Goal: Task Accomplishment & Management: Manage account settings

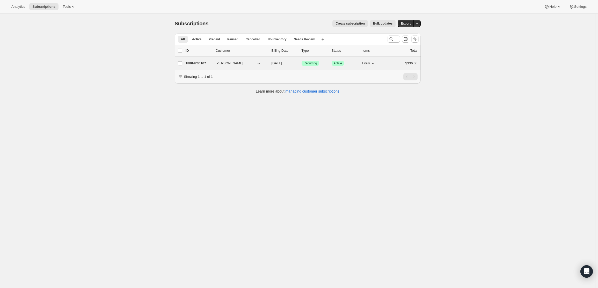
click at [205, 61] on p "18804736167" at bounding box center [199, 63] width 26 height 5
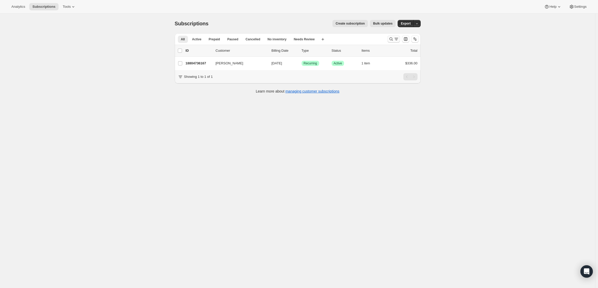
click at [396, 37] on icon "Search and filter results" at bounding box center [396, 39] width 5 height 5
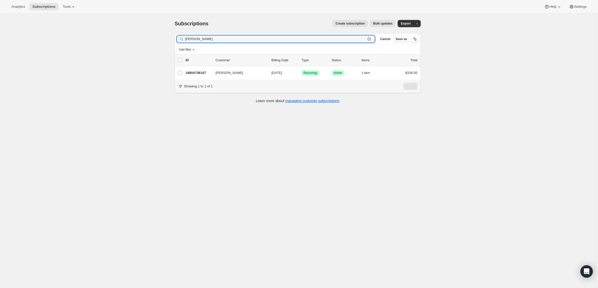
drag, startPoint x: 201, startPoint y: 42, endPoint x: 166, endPoint y: 35, distance: 35.4
click at [166, 35] on div "Subscriptions. This page is ready Subscriptions Create subscription Bulk update…" at bounding box center [297, 158] width 595 height 288
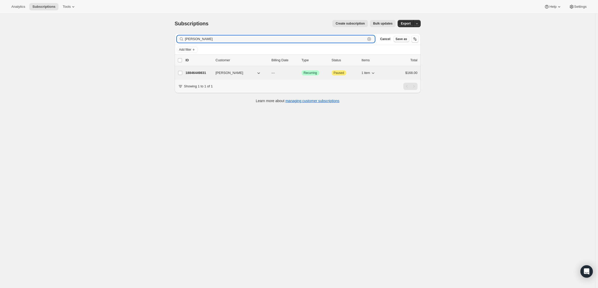
type input "[PERSON_NAME]"
click at [201, 74] on p "18846449831" at bounding box center [199, 72] width 26 height 5
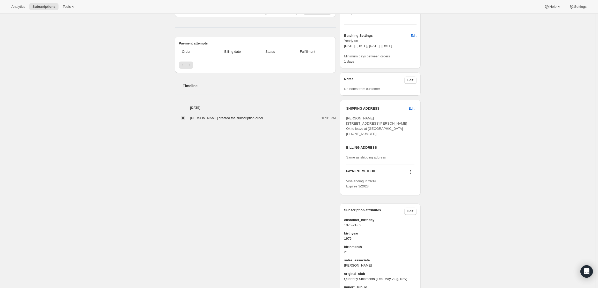
scroll to position [155, 0]
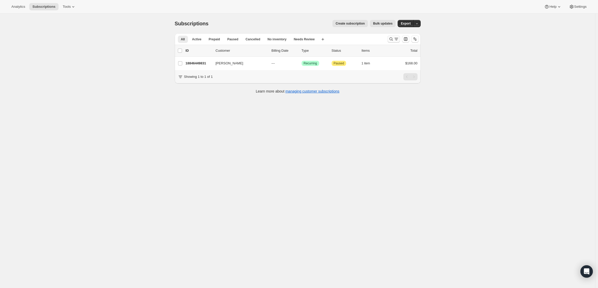
click at [390, 39] on icon "Search and filter results" at bounding box center [391, 39] width 5 height 5
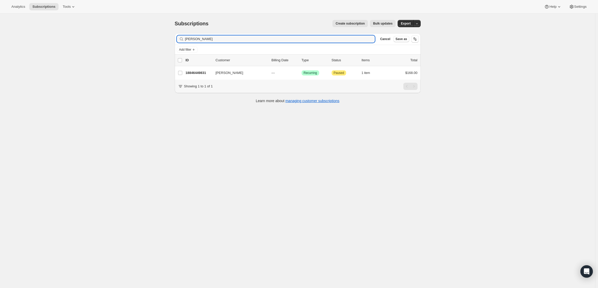
drag, startPoint x: 160, startPoint y: 33, endPoint x: 127, endPoint y: 29, distance: 32.9
click at [127, 29] on div "Subscriptions. This page is ready Subscriptions Create subscription Bulk update…" at bounding box center [297, 158] width 595 height 288
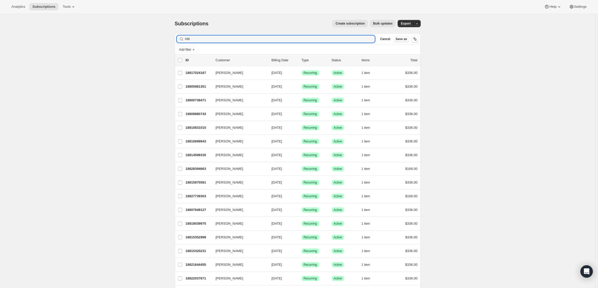
drag, startPoint x: 213, startPoint y: 40, endPoint x: 130, endPoint y: 28, distance: 83.5
click at [140, 35] on div "Subscriptions. This page is ready Subscriptions Create subscription Bulk update…" at bounding box center [297, 185] width 595 height 342
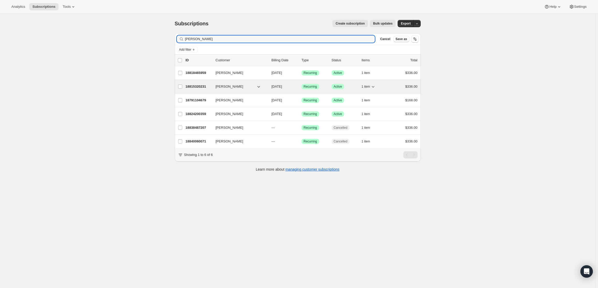
type input "[PERSON_NAME]"
click at [195, 83] on div "18815320231 [PERSON_NAME] [DATE] Success Recurring Success Active 1 item $336.00" at bounding box center [302, 86] width 232 height 7
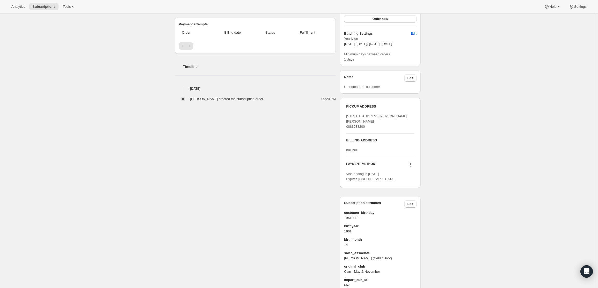
scroll to position [172, 0]
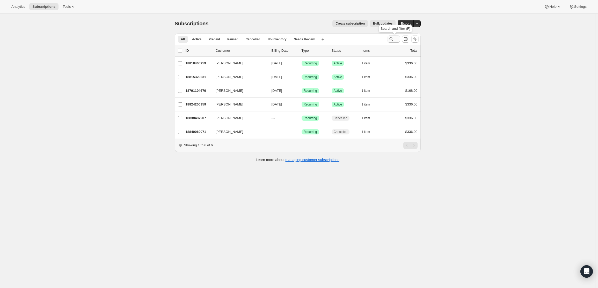
click at [397, 39] on icon "Search and filter results" at bounding box center [396, 39] width 5 height 5
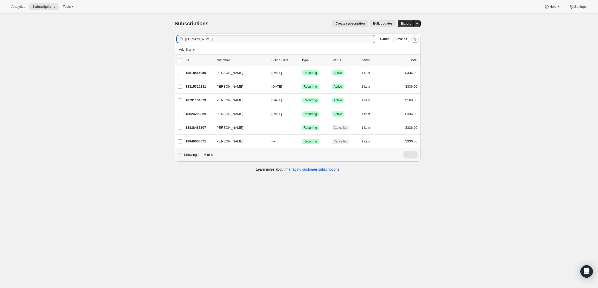
drag, startPoint x: 210, startPoint y: 41, endPoint x: 148, endPoint y: 33, distance: 62.4
click at [148, 33] on div "Subscriptions. This page is ready Subscriptions Create subscription Bulk update…" at bounding box center [297, 158] width 595 height 288
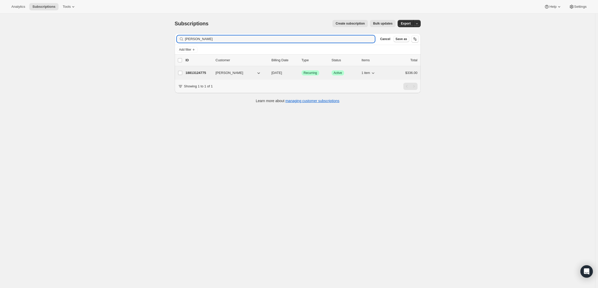
type input "[PERSON_NAME]"
click at [193, 71] on p "18813124775" at bounding box center [199, 72] width 26 height 5
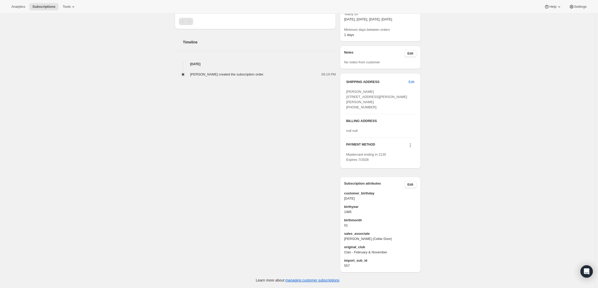
scroll to position [172, 0]
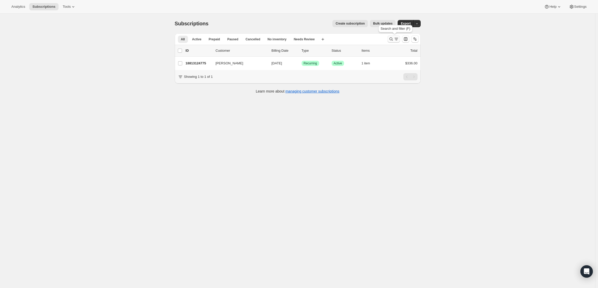
click at [396, 40] on icon "Search and filter results" at bounding box center [396, 39] width 5 height 5
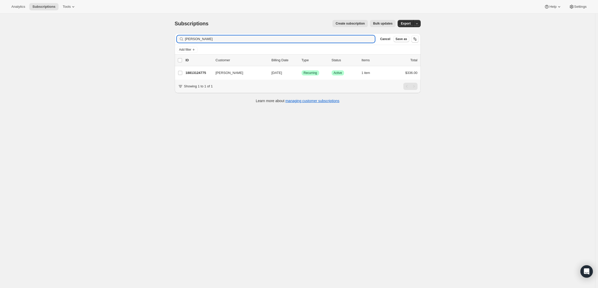
drag, startPoint x: 215, startPoint y: 40, endPoint x: 173, endPoint y: 34, distance: 42.4
click at [173, 34] on div "Filter subscribers [PERSON_NAME] Clear Cancel Save as Add filter 0 selected Upd…" at bounding box center [296, 68] width 250 height 79
type input "[PERSON_NAME]"
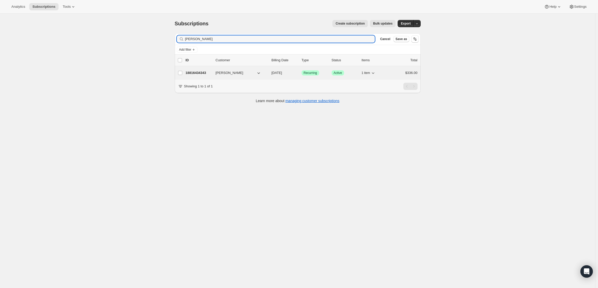
click at [199, 74] on p "18816434343" at bounding box center [199, 72] width 26 height 5
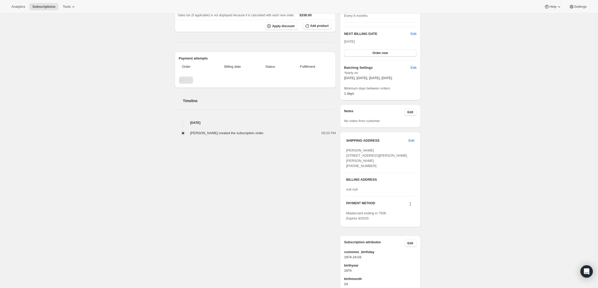
scroll to position [177, 0]
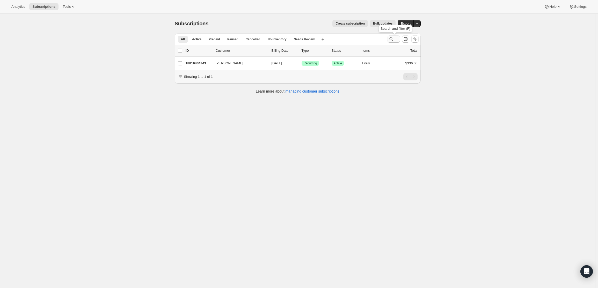
click at [398, 38] on icon "Search and filter results" at bounding box center [396, 39] width 5 height 5
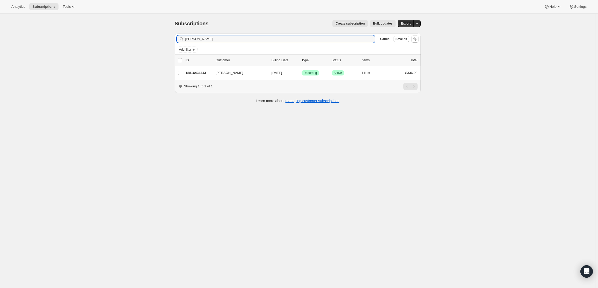
drag, startPoint x: 208, startPoint y: 39, endPoint x: 116, endPoint y: 31, distance: 92.0
click at [116, 31] on div "Subscriptions. This page is ready Subscriptions Create subscription Bulk update…" at bounding box center [297, 158] width 595 height 288
type input "[PERSON_NAME]"
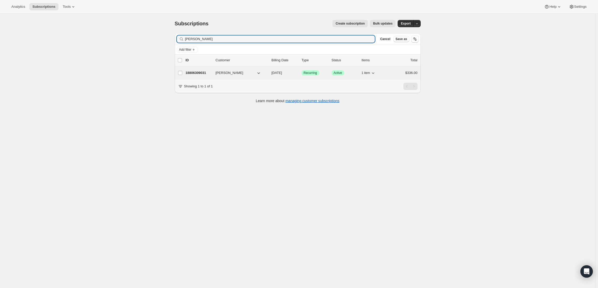
click at [205, 71] on p "18806309031" at bounding box center [199, 72] width 26 height 5
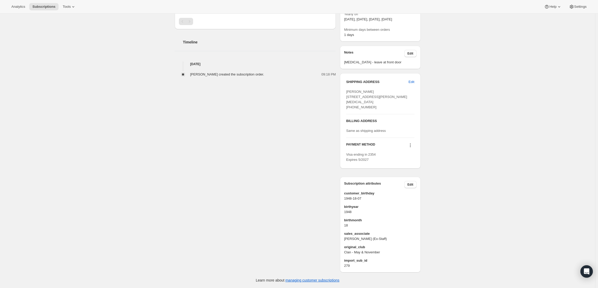
scroll to position [172, 0]
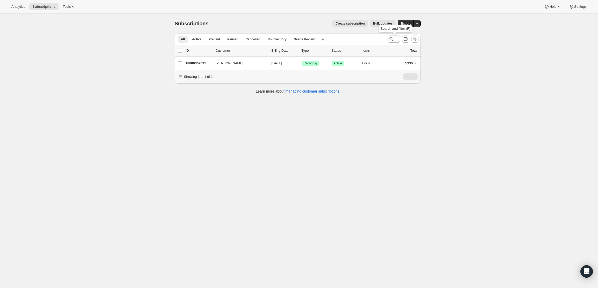
click at [398, 39] on icon "Search and filter results" at bounding box center [396, 39] width 5 height 5
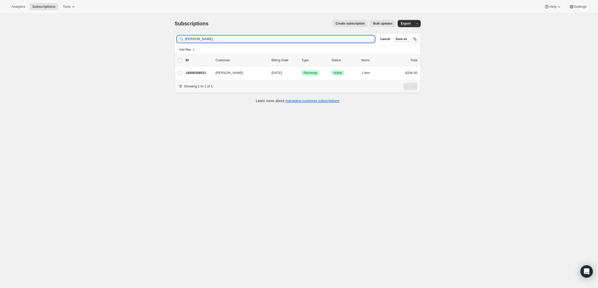
drag, startPoint x: 235, startPoint y: 37, endPoint x: 66, endPoint y: 18, distance: 170.6
click at [66, 18] on div "Subscriptions. This page is ready Subscriptions Create subscription Bulk update…" at bounding box center [297, 158] width 595 height 288
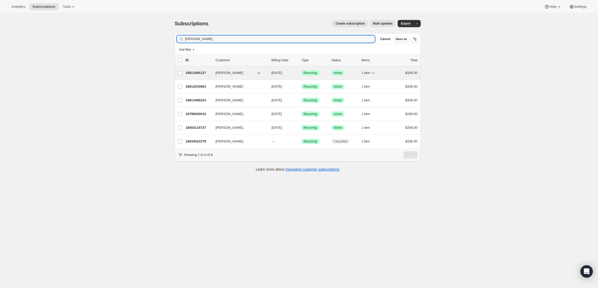
type input "[PERSON_NAME]"
click at [197, 73] on p "18811945127" at bounding box center [199, 72] width 26 height 5
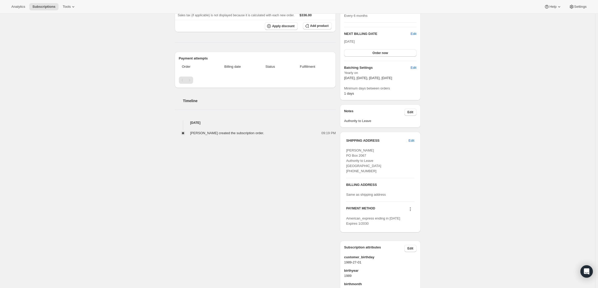
scroll to position [172, 0]
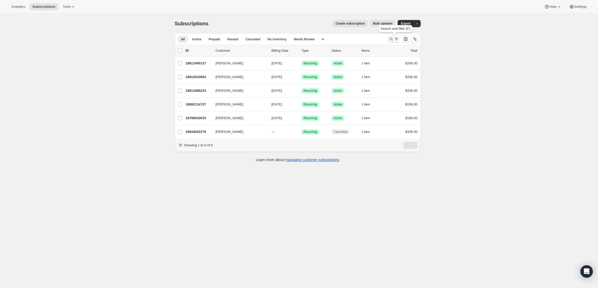
click at [391, 37] on icon "Search and filter results" at bounding box center [391, 39] width 5 height 5
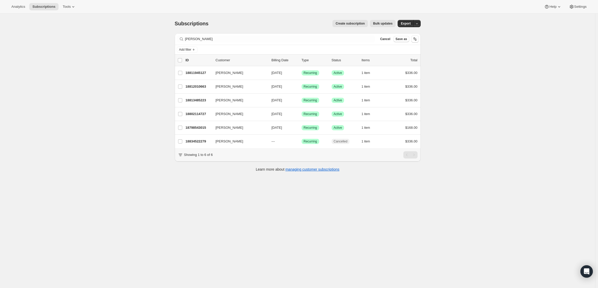
click at [248, 44] on div "Filter subscribers [PERSON_NAME] Cancel Save as" at bounding box center [298, 38] width 246 height 11
drag, startPoint x: 170, startPoint y: 34, endPoint x: 142, endPoint y: 33, distance: 28.2
click at [142, 33] on div "Subscriptions. This page is ready Subscriptions Create subscription Bulk update…" at bounding box center [297, 158] width 595 height 288
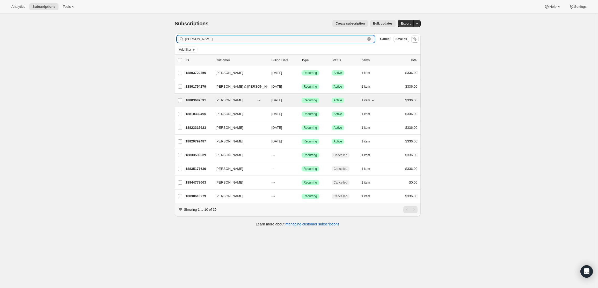
type input "[PERSON_NAME]"
click at [200, 99] on p "18803687591" at bounding box center [199, 100] width 26 height 5
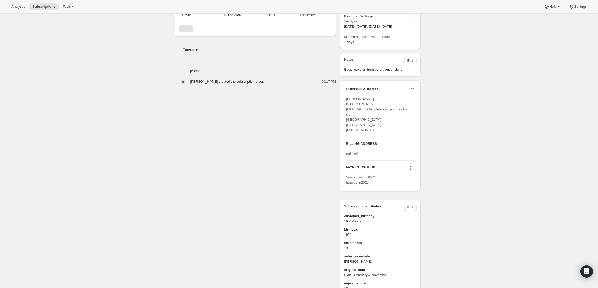
scroll to position [177, 0]
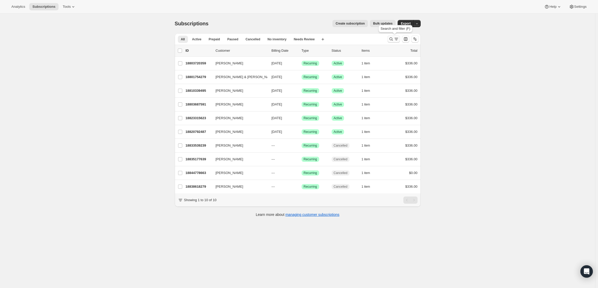
click at [397, 38] on icon "Search and filter results" at bounding box center [396, 39] width 5 height 5
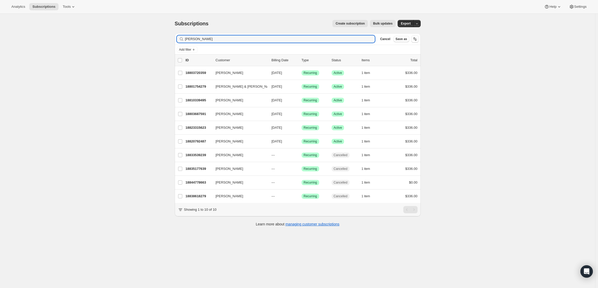
drag, startPoint x: 209, startPoint y: 40, endPoint x: 143, endPoint y: 33, distance: 66.6
click at [143, 33] on div "Subscriptions. This page is ready Subscriptions Create subscription Bulk update…" at bounding box center [297, 158] width 595 height 288
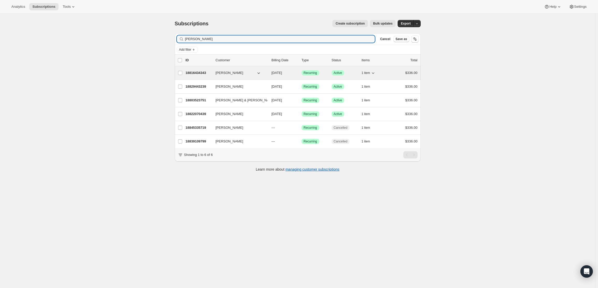
type input "[PERSON_NAME]"
click at [196, 70] on div "18816434343 [PERSON_NAME] [DATE] Success Recurring Success Active 1 item $336.00" at bounding box center [302, 72] width 232 height 7
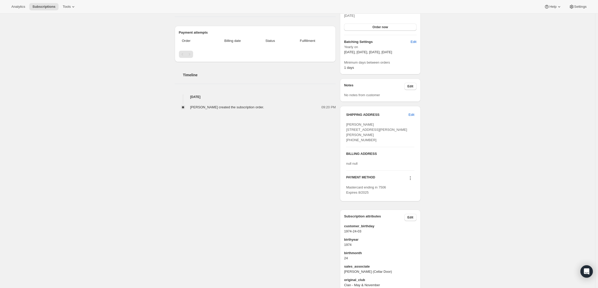
scroll to position [177, 0]
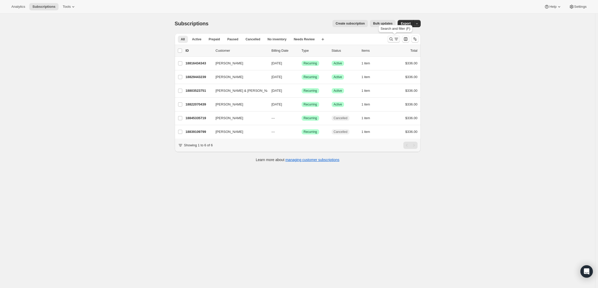
click at [394, 36] on button "Search and filter results" at bounding box center [394, 38] width 12 height 7
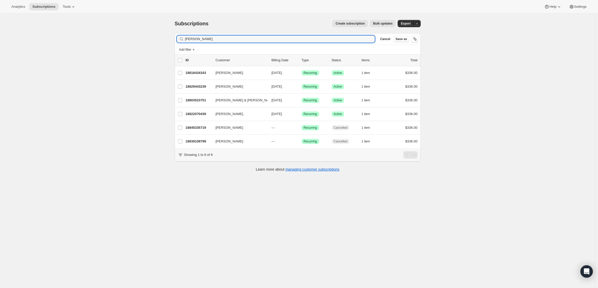
drag, startPoint x: 214, startPoint y: 37, endPoint x: 78, endPoint y: 14, distance: 137.4
click at [85, 21] on div "Subscriptions. This page is ready Subscriptions Create subscription Bulk update…" at bounding box center [297, 158] width 595 height 288
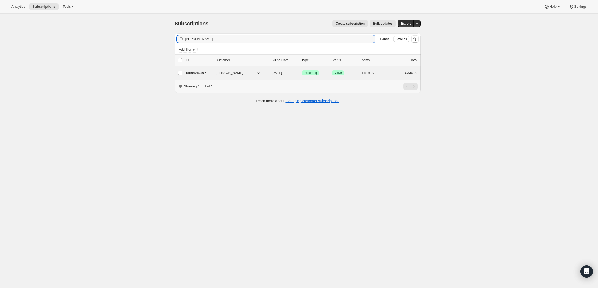
type input "[PERSON_NAME]"
click at [193, 71] on p "18804080807" at bounding box center [199, 72] width 26 height 5
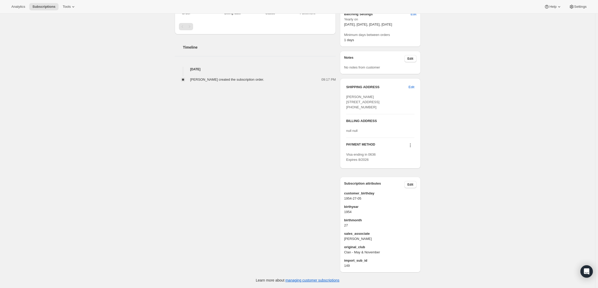
scroll to position [172, 0]
click at [412, 146] on icon at bounding box center [410, 145] width 5 height 5
click at [400, 186] on span "Add credit card" at bounding box center [404, 188] width 23 height 4
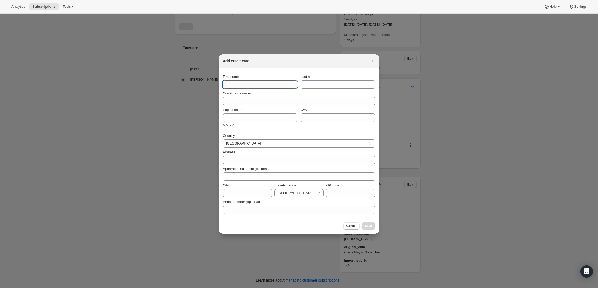
click at [231, 83] on input "First name" at bounding box center [260, 85] width 75 height 8
drag, startPoint x: 238, startPoint y: 86, endPoint x: 211, endPoint y: 75, distance: 30.2
click at [211, 288] on div "Add credit card First name rO Last name Credit card number Expiration date MM/Y…" at bounding box center [299, 288] width 598 height 0
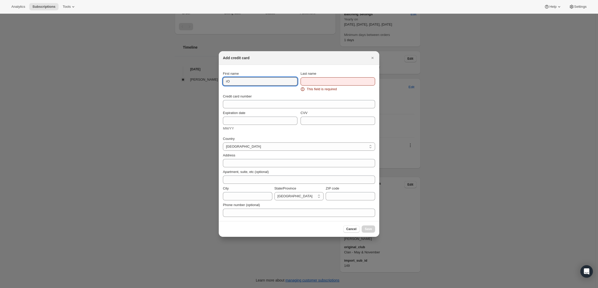
type input "r"
type input "[PERSON_NAME]"
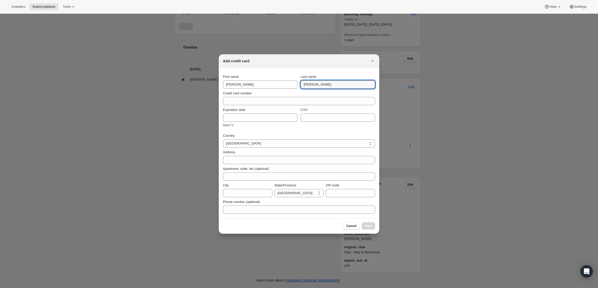
type input "[PERSON_NAME]"
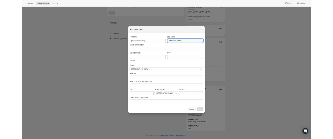
scroll to position [171, 0]
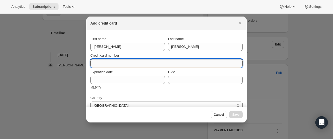
click at [105, 65] on input "Credit card number" at bounding box center [164, 63] width 148 height 8
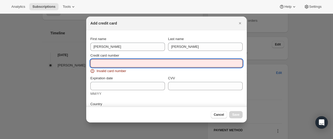
click at [112, 65] on input "Credit card number" at bounding box center [164, 63] width 148 height 8
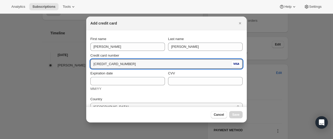
type input "[CREDIT_CARD_NUMBER]"
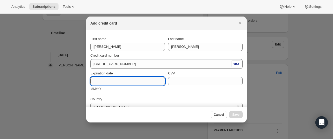
drag, startPoint x: 269, startPoint y: 3, endPoint x: 107, endPoint y: 78, distance: 178.1
click at [107, 78] on input "Expiration date" at bounding box center [127, 81] width 75 height 8
type input "03/29"
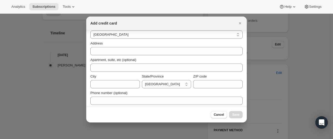
scroll to position [74, 0]
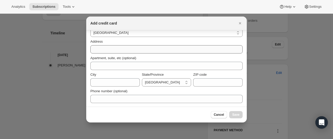
type input "625"
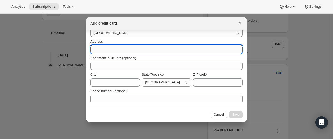
click at [108, 47] on input "Address" at bounding box center [166, 49] width 152 height 8
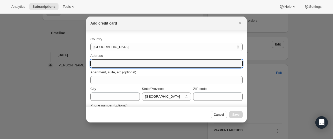
scroll to position [48, 0]
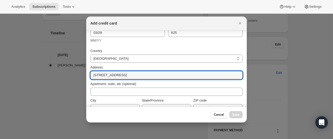
type input "[STREET_ADDRESS]"
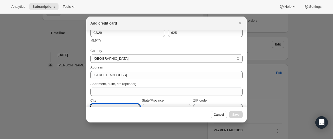
scroll to position [54, 0]
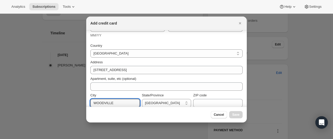
type input "WOODVILLE"
select select "SA"
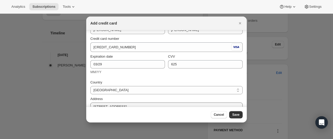
scroll to position [2, 0]
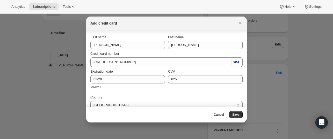
type input "5031"
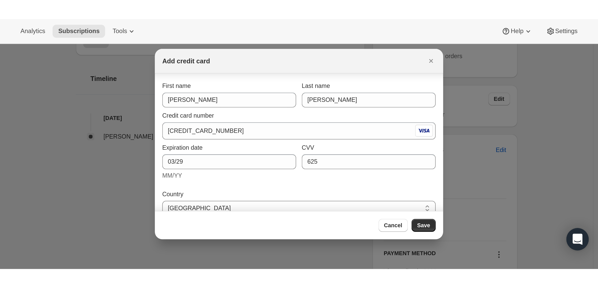
scroll to position [0, 0]
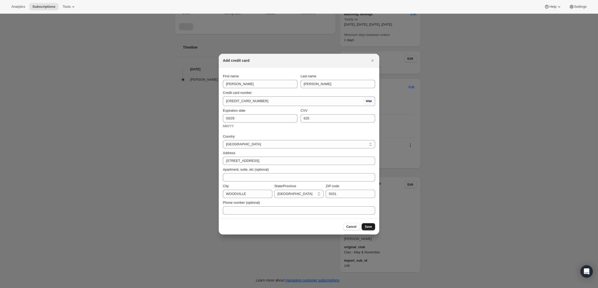
click at [369, 228] on span "Save" at bounding box center [368, 227] width 7 height 4
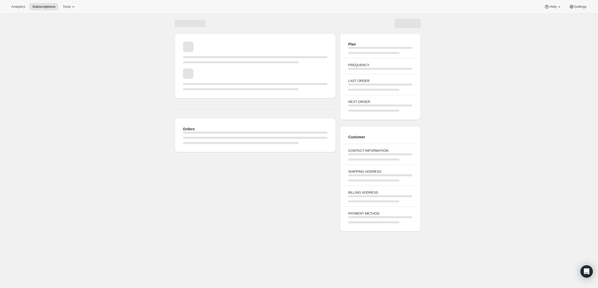
scroll to position [14, 0]
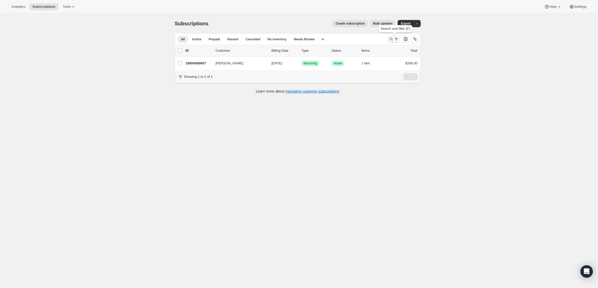
click at [392, 38] on icon "Search and filter results" at bounding box center [390, 39] width 3 height 3
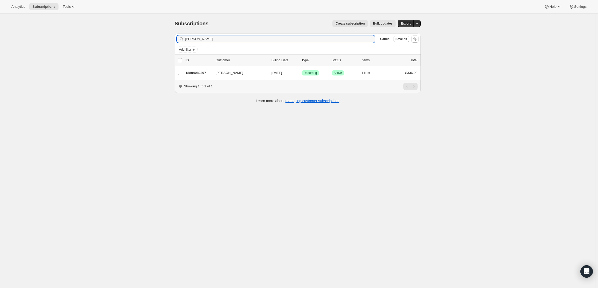
drag, startPoint x: 219, startPoint y: 39, endPoint x: 143, endPoint y: 39, distance: 75.6
click at [143, 39] on div "Subscriptions. This page is ready Subscriptions Create subscription Bulk update…" at bounding box center [297, 158] width 595 height 288
drag, startPoint x: 15, startPoint y: 78, endPoint x: 1, endPoint y: 78, distance: 14.0
click at [13, 78] on div "Subscriptions. This page is ready Subscriptions Create subscription Bulk update…" at bounding box center [297, 158] width 595 height 288
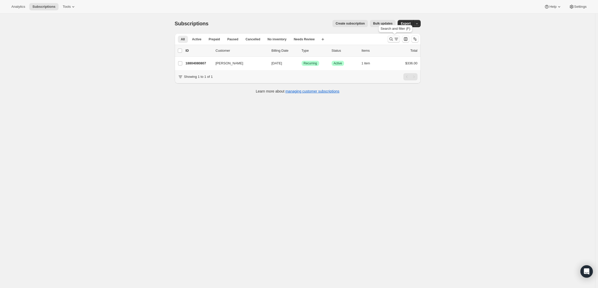
click at [396, 37] on icon "Search and filter results" at bounding box center [396, 39] width 5 height 5
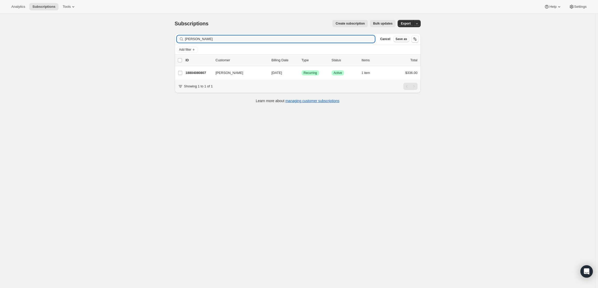
drag, startPoint x: 199, startPoint y: 40, endPoint x: 140, endPoint y: 40, distance: 59.0
click at [140, 40] on div "Subscriptions. This page is ready Subscriptions Create subscription Bulk update…" at bounding box center [297, 158] width 595 height 288
type input "[PERSON_NAME]"
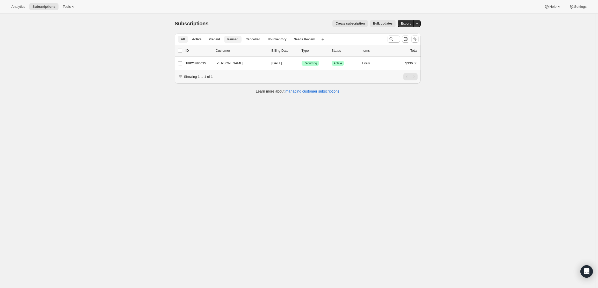
click at [231, 37] on button "Paused" at bounding box center [232, 39] width 17 height 7
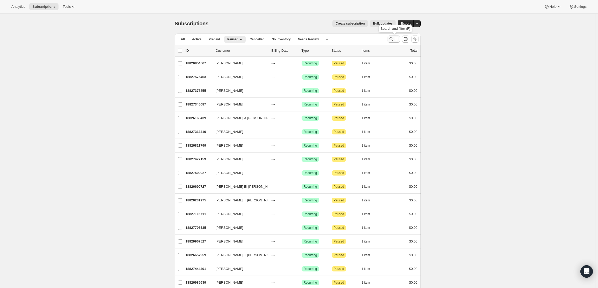
click at [392, 38] on icon "Search and filter results" at bounding box center [390, 39] width 3 height 3
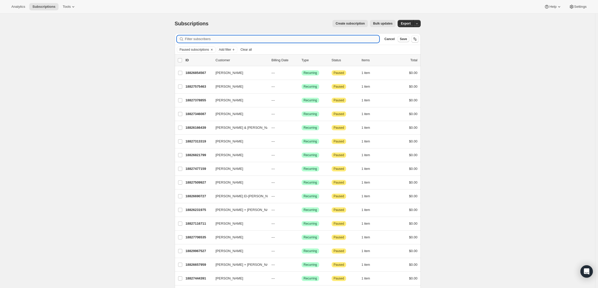
click at [211, 39] on input "Filter subscribers" at bounding box center [282, 38] width 194 height 7
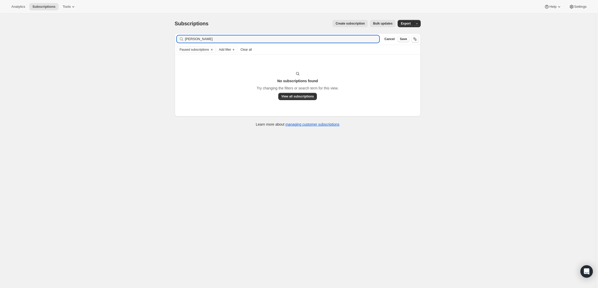
drag, startPoint x: 207, startPoint y: 38, endPoint x: 168, endPoint y: 35, distance: 39.2
click at [168, 35] on div "Subscriptions. This page is ready Subscriptions Create subscription Bulk update…" at bounding box center [297, 158] width 595 height 288
type input "[PERSON_NAME]"
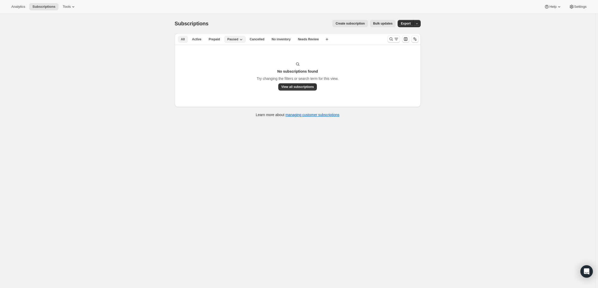
click at [185, 40] on span "All" at bounding box center [183, 39] width 4 height 4
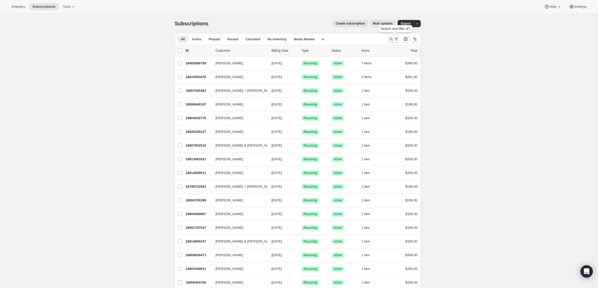
click at [394, 38] on icon "Search and filter results" at bounding box center [391, 39] width 5 height 5
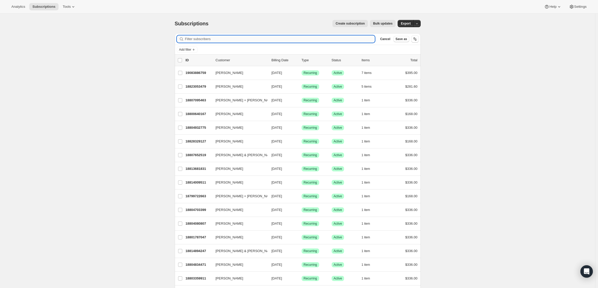
click at [244, 40] on input "Filter subscribers" at bounding box center [280, 38] width 190 height 7
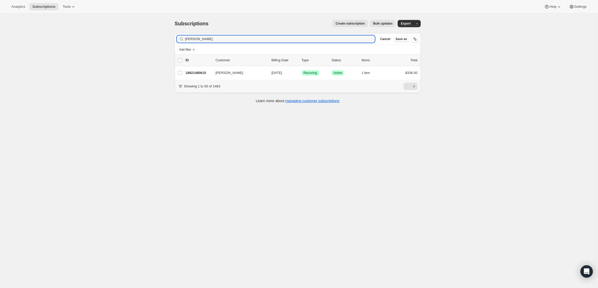
drag, startPoint x: 209, startPoint y: 37, endPoint x: 140, endPoint y: 38, distance: 69.1
click at [140, 38] on div "Subscriptions. This page is ready Subscriptions Create subscription Bulk update…" at bounding box center [297, 158] width 595 height 288
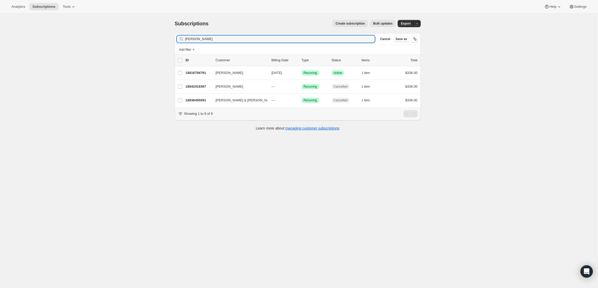
drag, startPoint x: 203, startPoint y: 41, endPoint x: 170, endPoint y: 37, distance: 33.7
click at [169, 37] on div "Subscriptions. This page is ready Subscriptions Create subscription Bulk update…" at bounding box center [297, 158] width 595 height 288
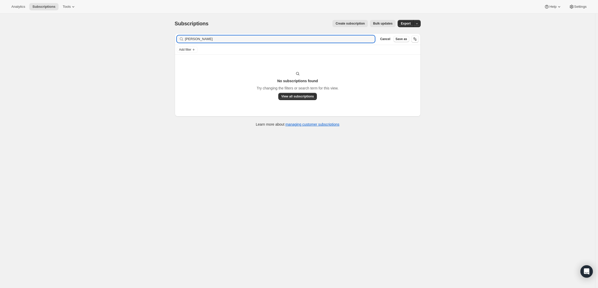
type input "[PERSON_NAME]"
